Goal: Information Seeking & Learning: Learn about a topic

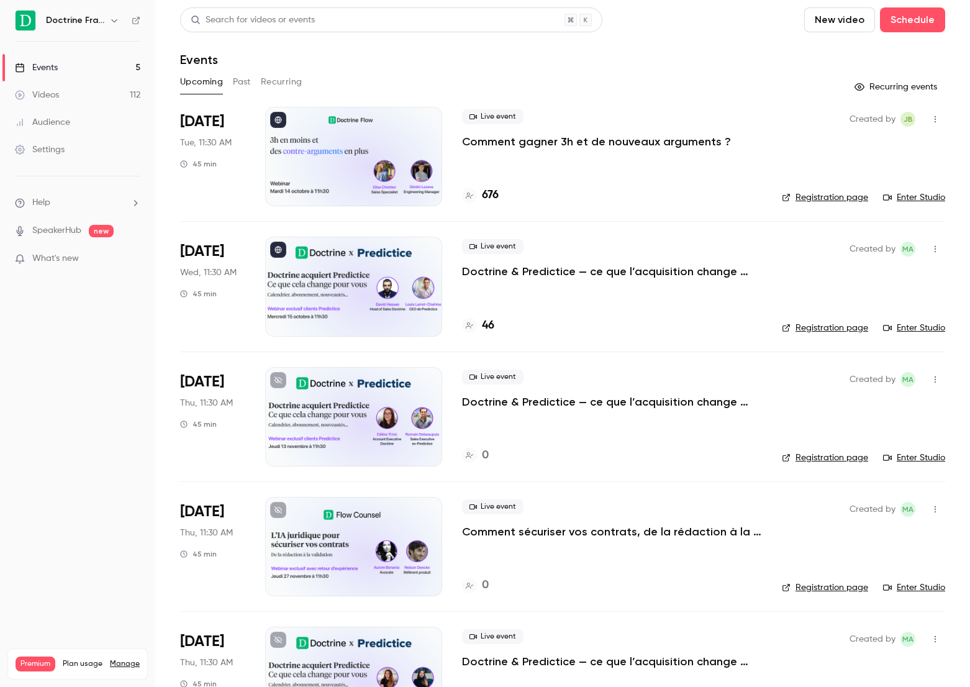
click at [525, 139] on p "Comment gagner 3h et de nouveaux arguments ?" at bounding box center [596, 141] width 269 height 15
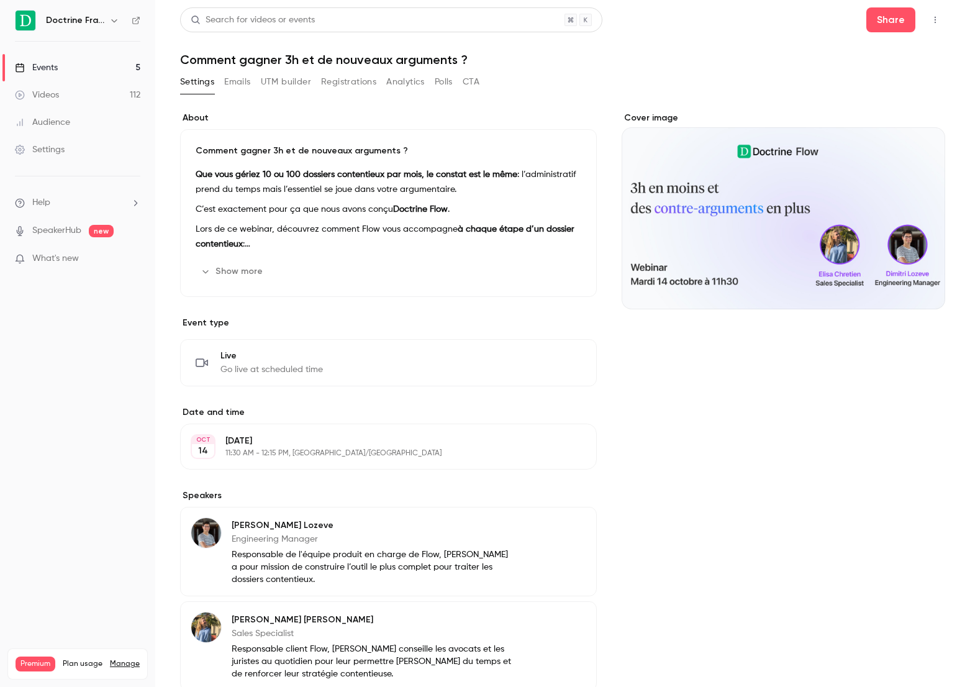
click at [357, 86] on button "Registrations" at bounding box center [348, 82] width 55 height 20
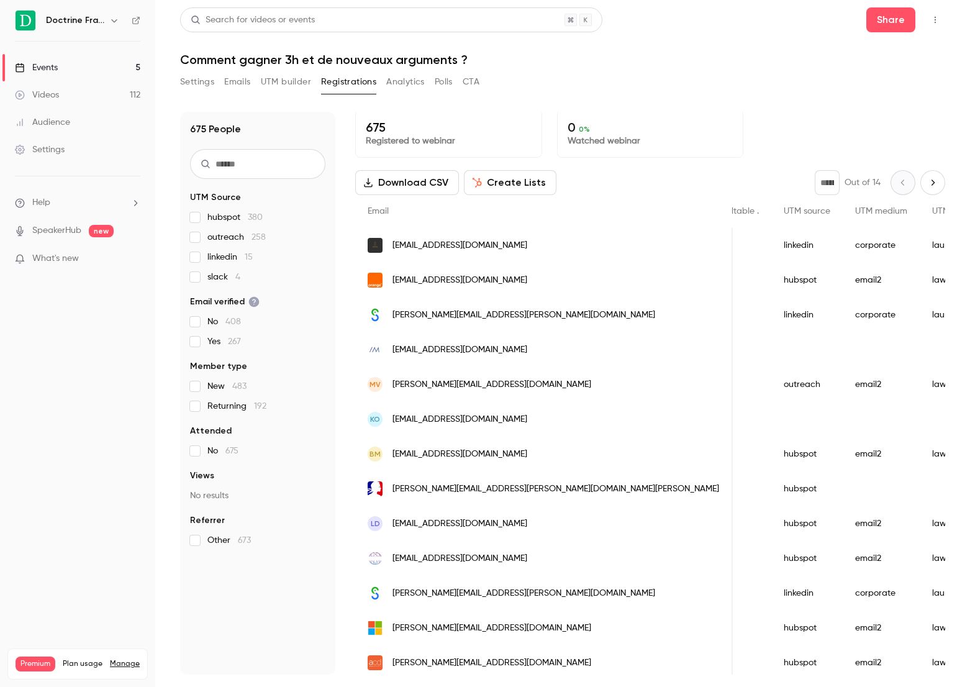
scroll to position [0, 1932]
click at [48, 66] on div "Events" at bounding box center [36, 67] width 43 height 12
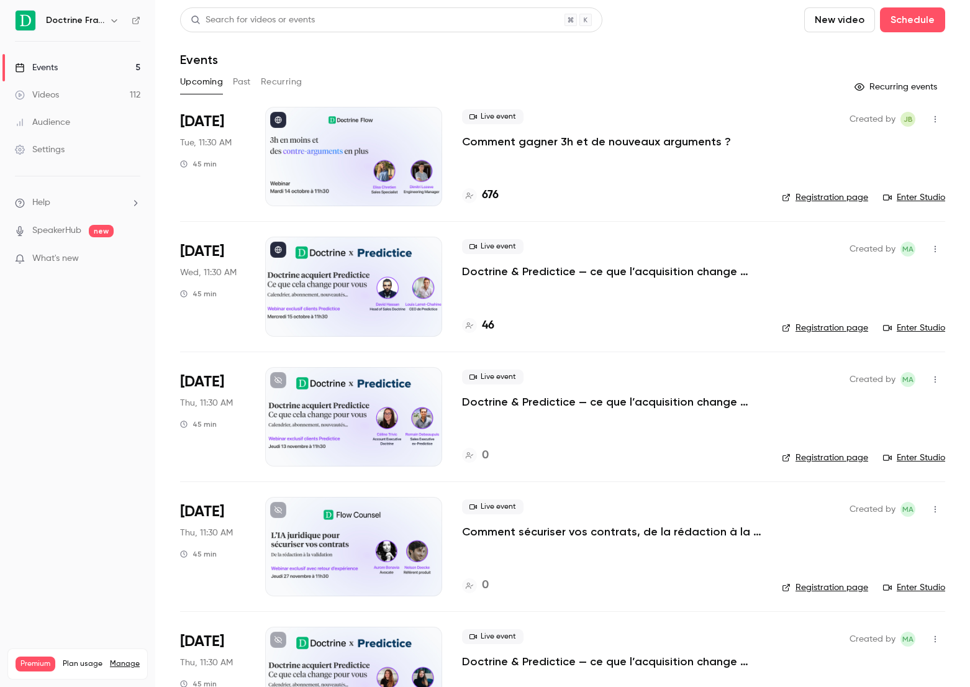
click at [239, 76] on button "Past" at bounding box center [242, 82] width 18 height 20
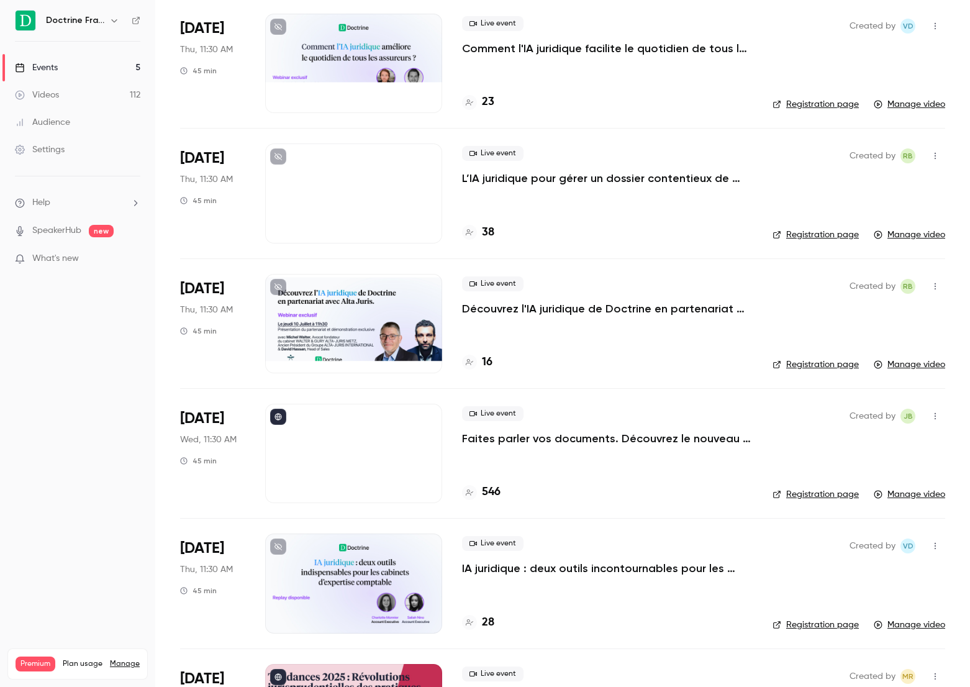
scroll to position [490, 0]
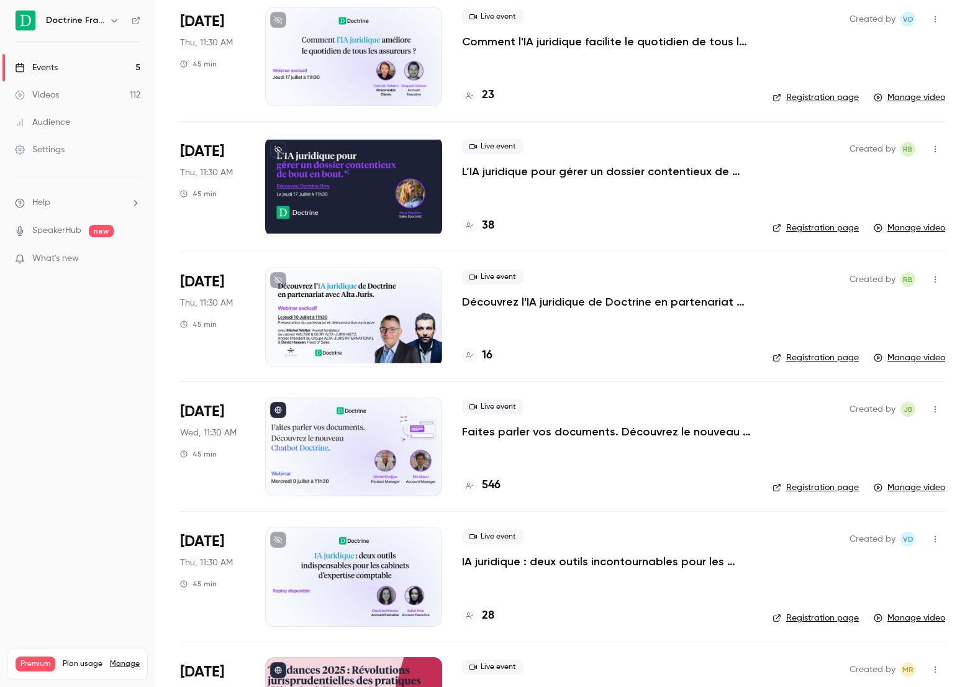
click at [557, 429] on p "Faites parler vos documents. Découvrez le nouveau Chatbot Doctrine." at bounding box center [607, 431] width 291 height 15
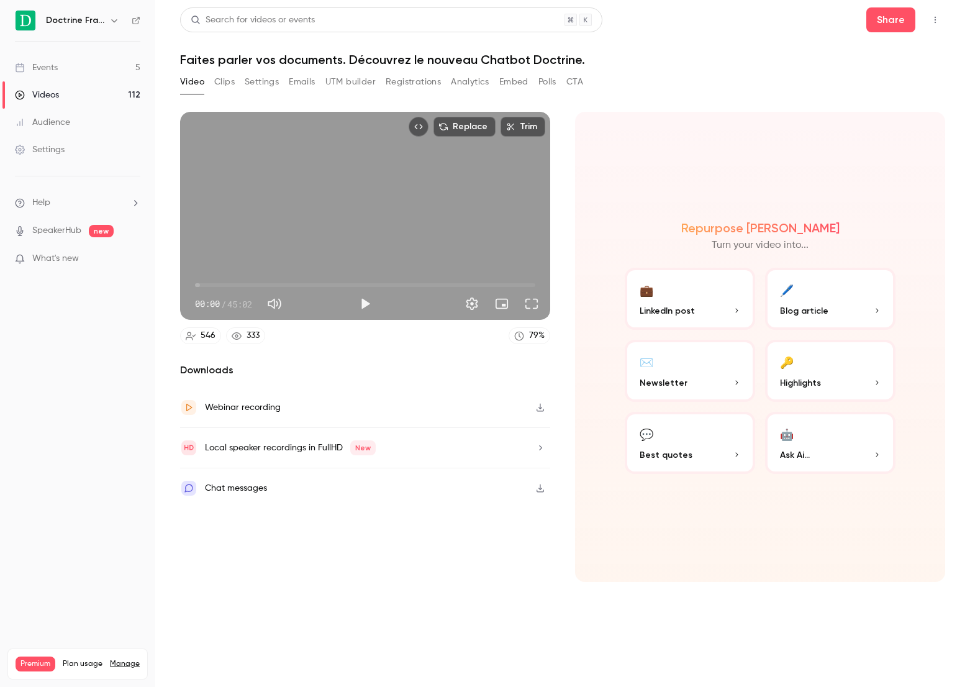
click at [458, 77] on button "Analytics" at bounding box center [470, 82] width 39 height 20
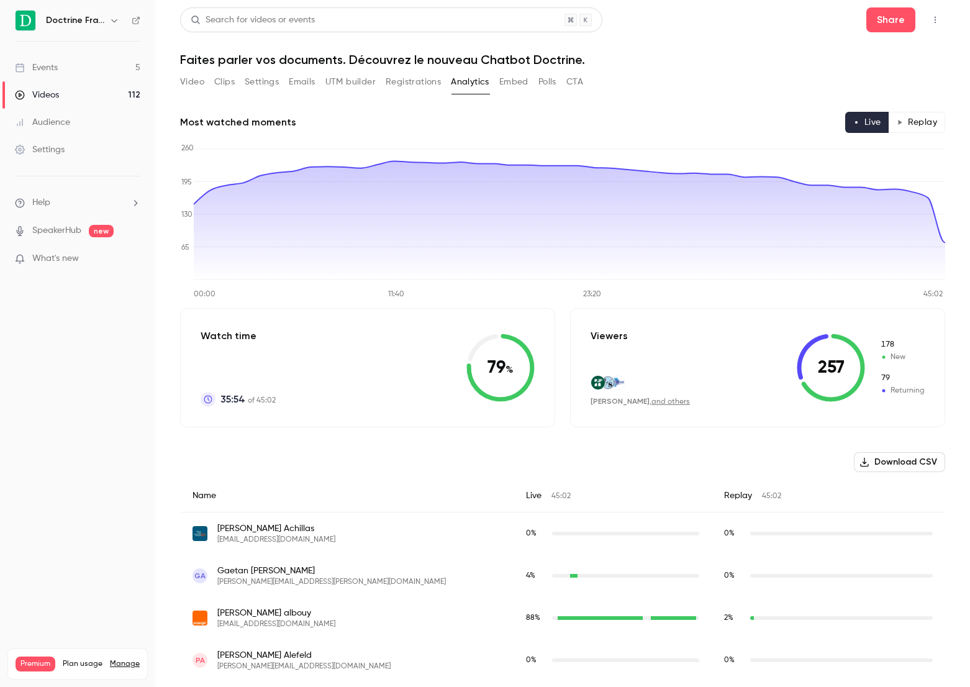
click at [849, 390] on icon at bounding box center [831, 368] width 68 height 68
click at [851, 379] on icon at bounding box center [831, 368] width 68 height 68
click at [851, 393] on icon at bounding box center [833, 368] width 64 height 68
drag, startPoint x: 496, startPoint y: 371, endPoint x: 505, endPoint y: 367, distance: 10.3
click at [505, 367] on icon at bounding box center [500, 368] width 68 height 68
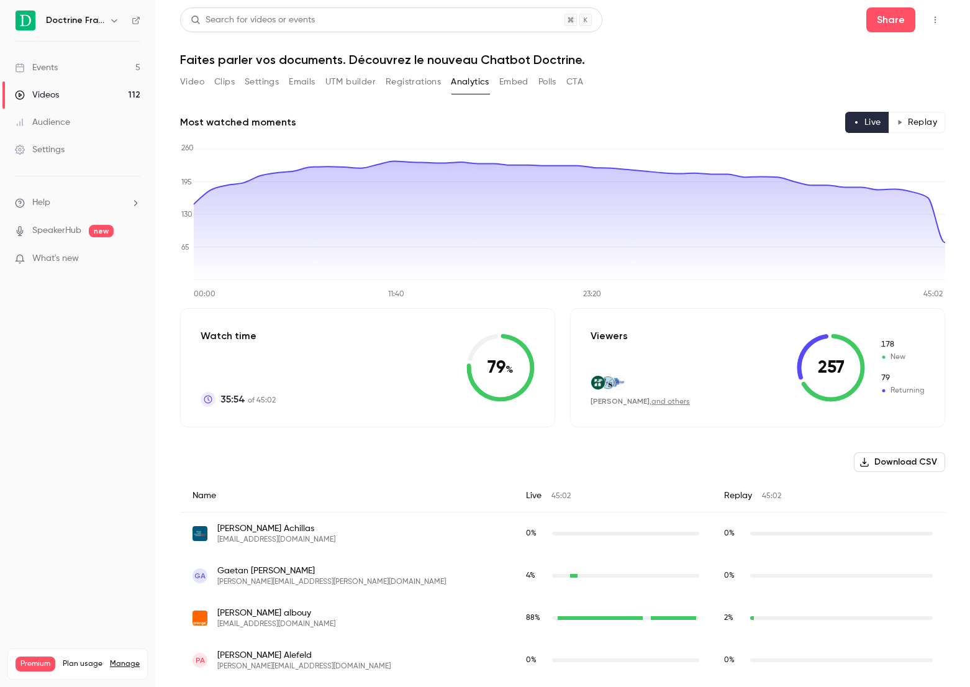
click at [189, 93] on div "Video Clips Settings Emails UTM builder Registrations Analytics Embed Polls CTA" at bounding box center [381, 84] width 403 height 25
click at [189, 89] on button "Video" at bounding box center [192, 82] width 24 height 20
click at [191, 78] on button "Video" at bounding box center [192, 82] width 24 height 20
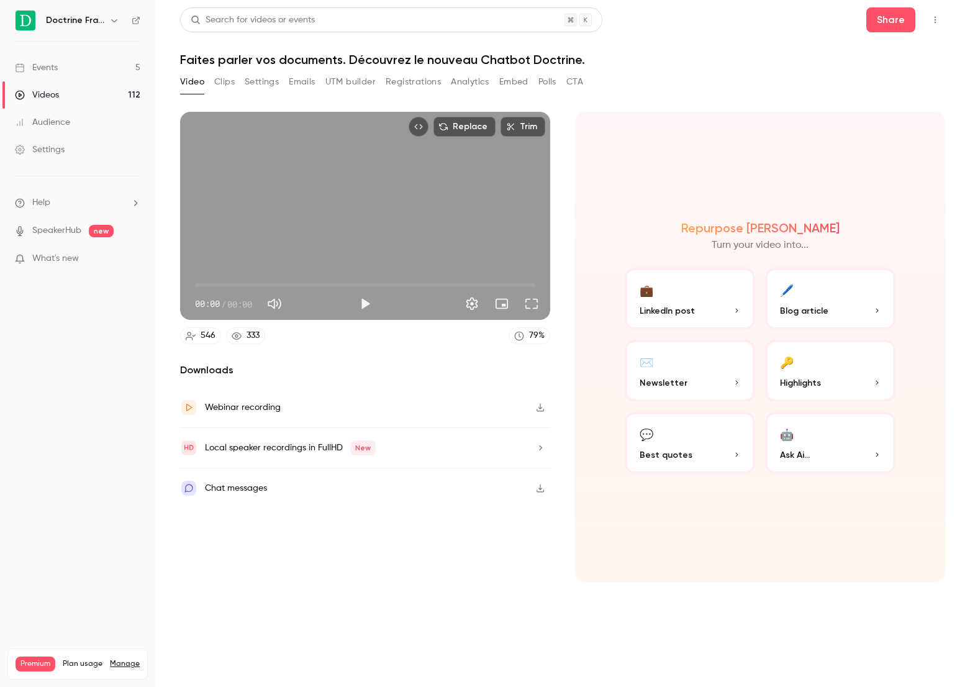
click at [409, 75] on button "Registrations" at bounding box center [413, 82] width 55 height 20
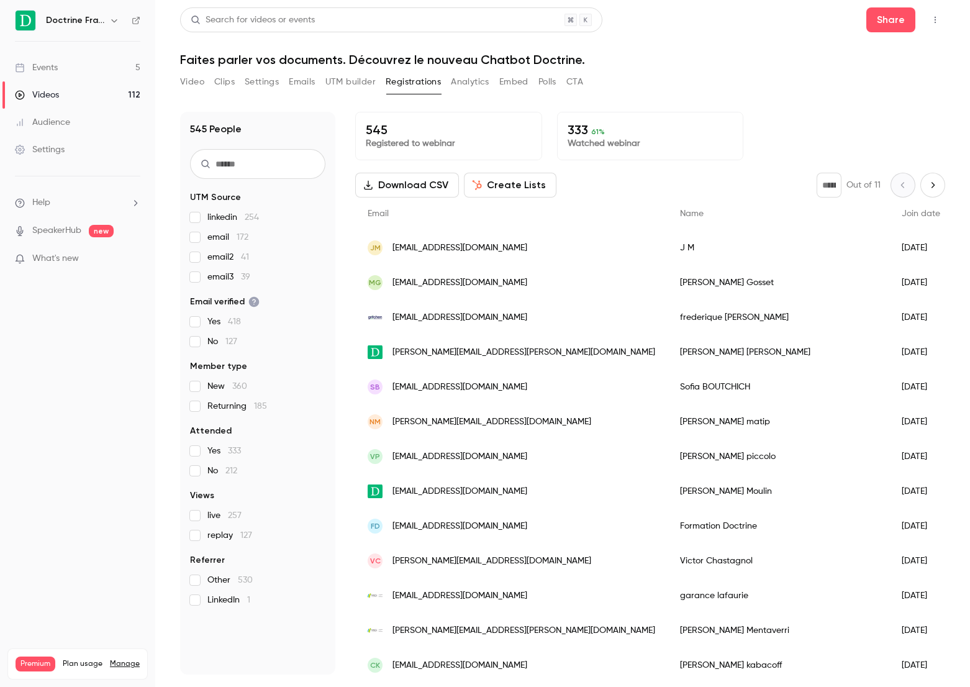
click at [114, 70] on link "Events 5" at bounding box center [77, 67] width 155 height 27
